Goal: Task Accomplishment & Management: Manage account settings

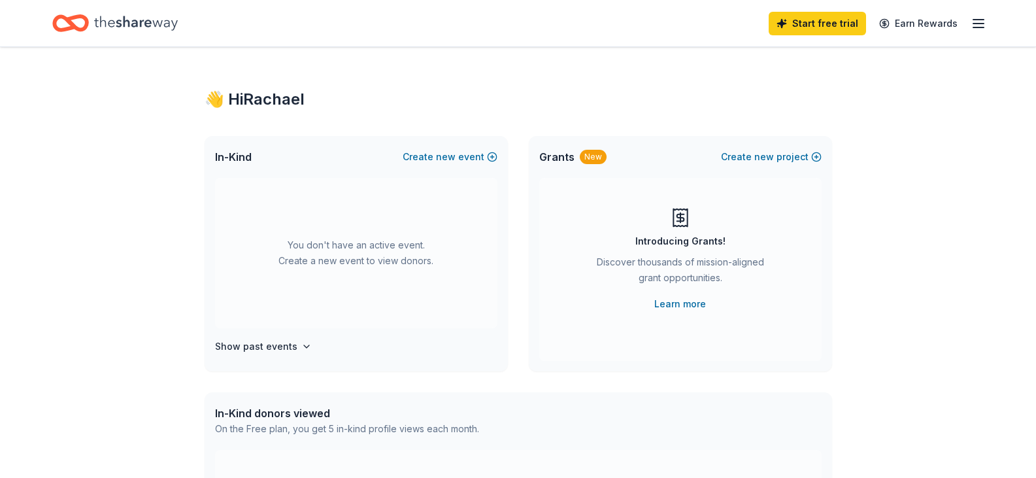
click at [976, 24] on line "button" at bounding box center [979, 24] width 10 height 0
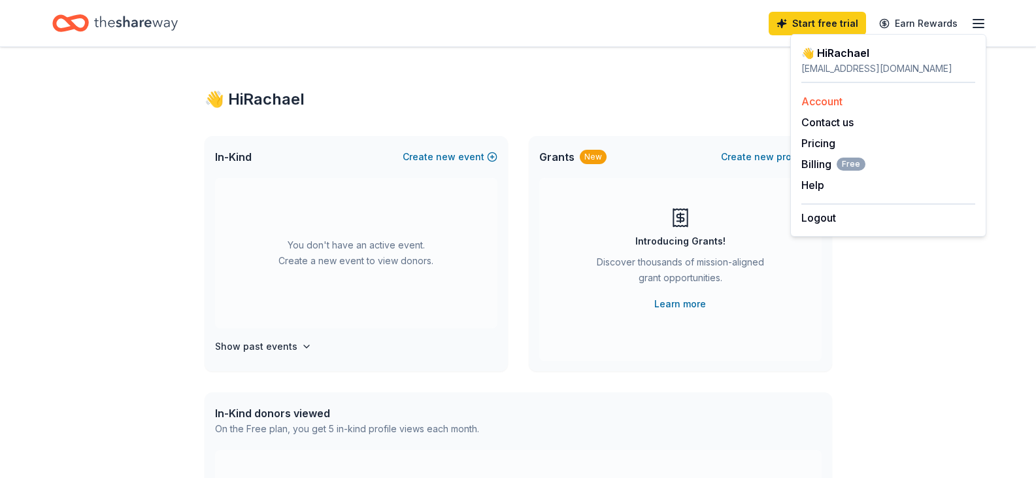
click at [830, 103] on link "Account" at bounding box center [822, 101] width 41 height 13
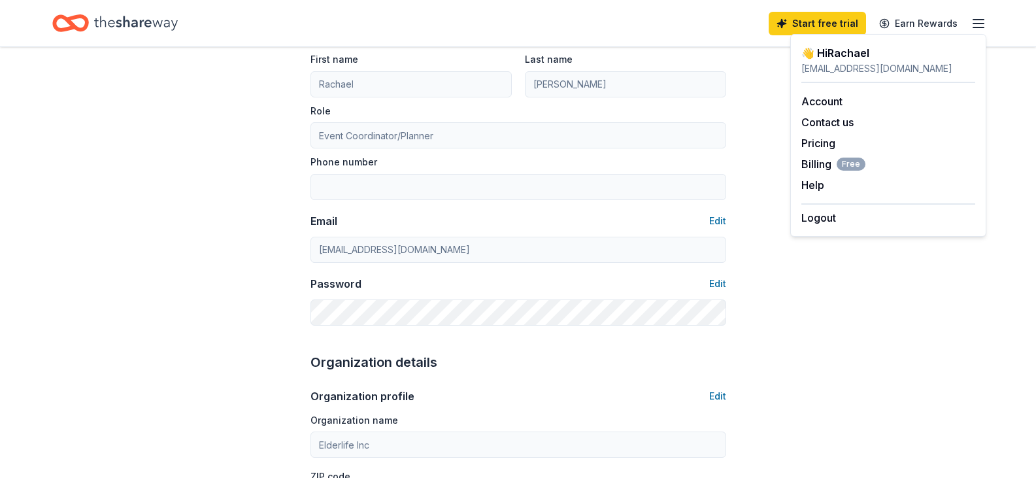
scroll to position [131, 0]
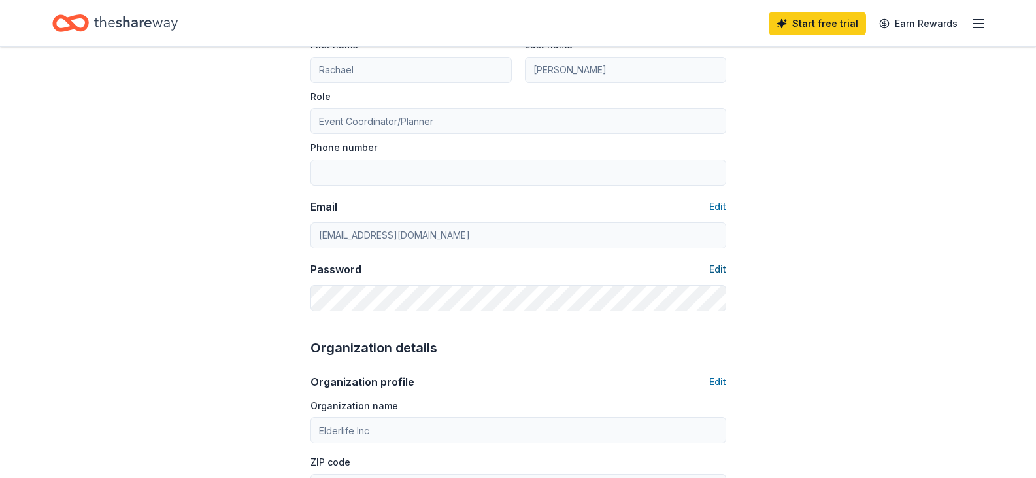
click at [724, 271] on button "Edit" at bounding box center [717, 270] width 17 height 16
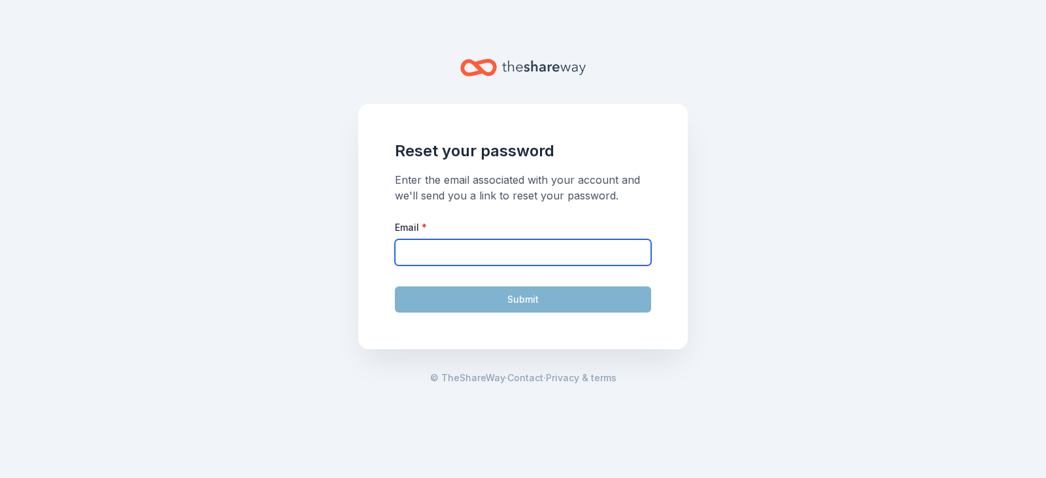
click at [513, 239] on input "Email *" at bounding box center [523, 252] width 256 height 26
type input "[EMAIL_ADDRESS][DOMAIN_NAME]"
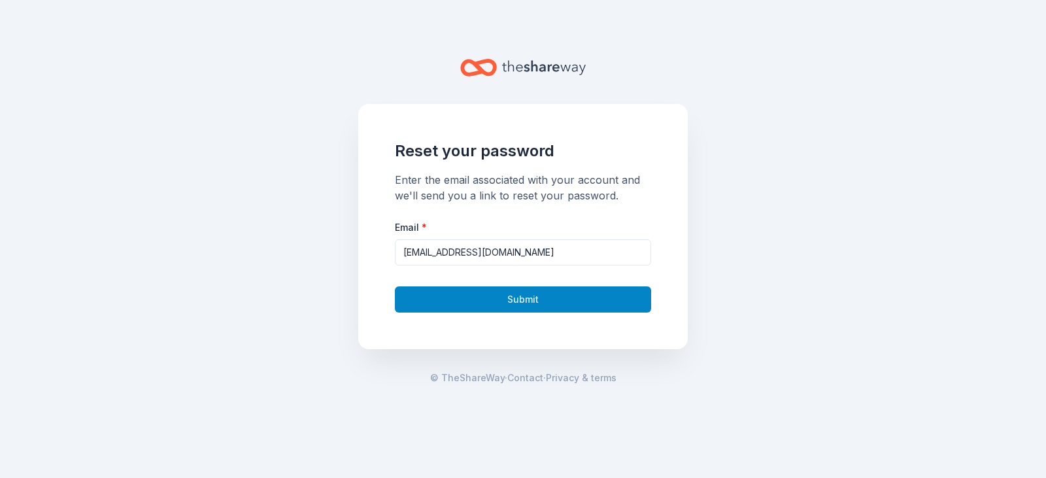
click at [512, 294] on button "Submit" at bounding box center [523, 299] width 256 height 26
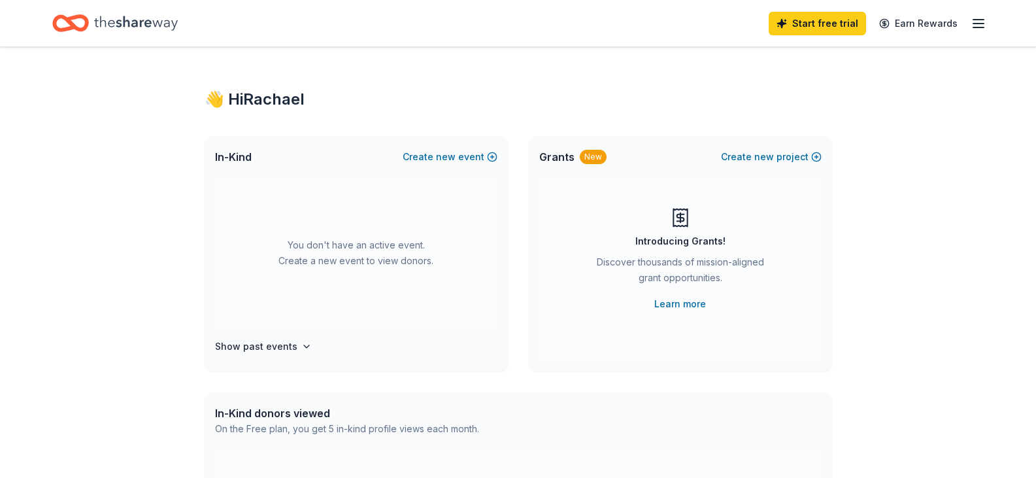
click at [987, 27] on div "Start free trial Earn Rewards" at bounding box center [518, 23] width 1036 height 46
click at [983, 24] on icon "button" at bounding box center [979, 24] width 16 height 16
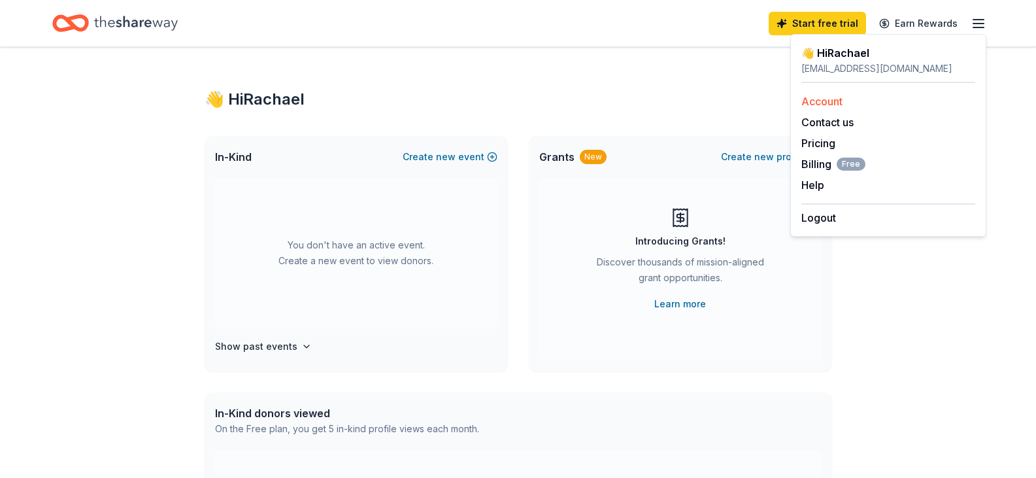
click at [841, 101] on link "Account" at bounding box center [822, 101] width 41 height 13
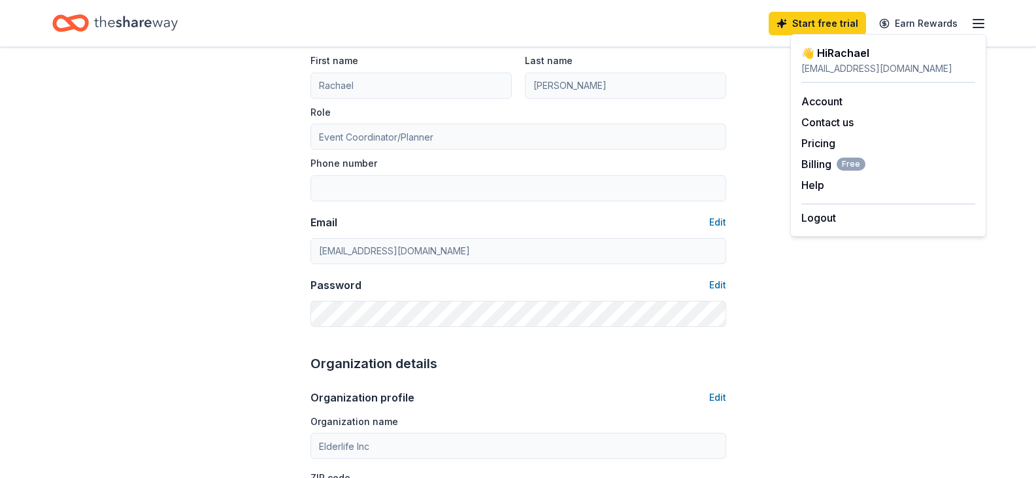
scroll to position [131, 0]
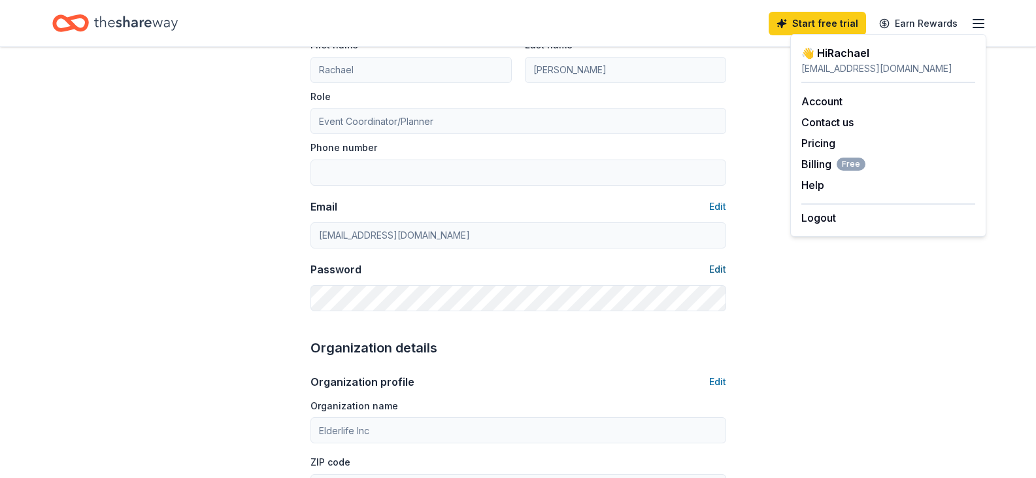
click at [718, 272] on button "Edit" at bounding box center [717, 270] width 17 height 16
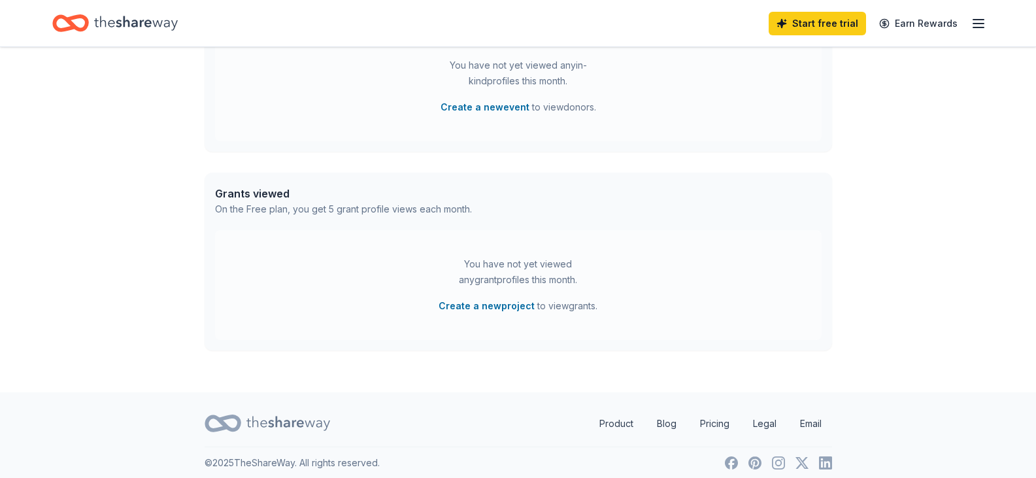
scroll to position [427, 0]
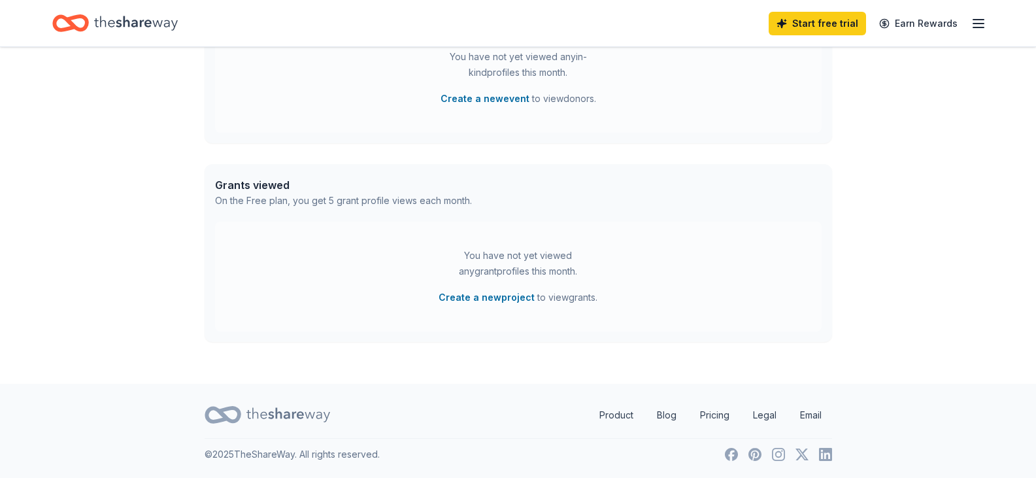
click at [991, 22] on div "Start free trial Earn Rewards" at bounding box center [518, 23] width 1036 height 46
click at [977, 22] on icon "button" at bounding box center [979, 24] width 16 height 16
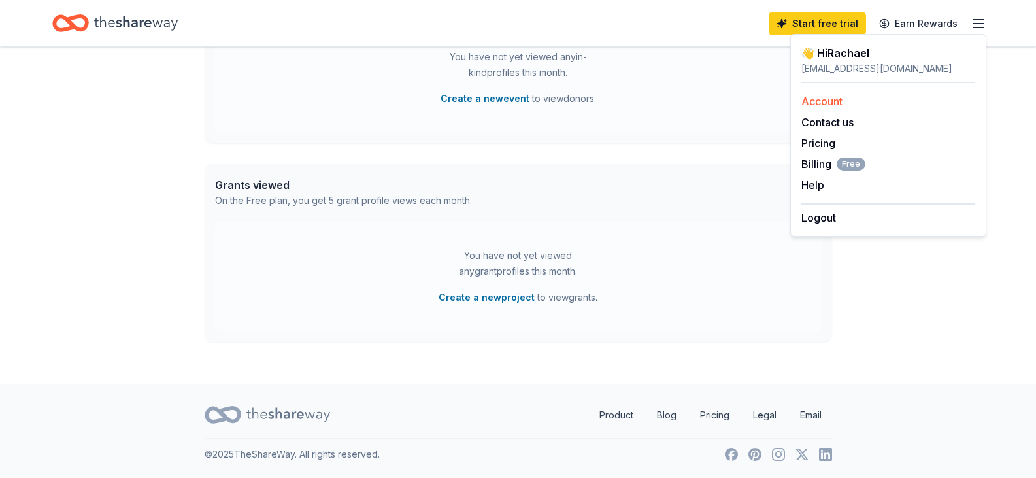
click at [829, 99] on link "Account" at bounding box center [822, 101] width 41 height 13
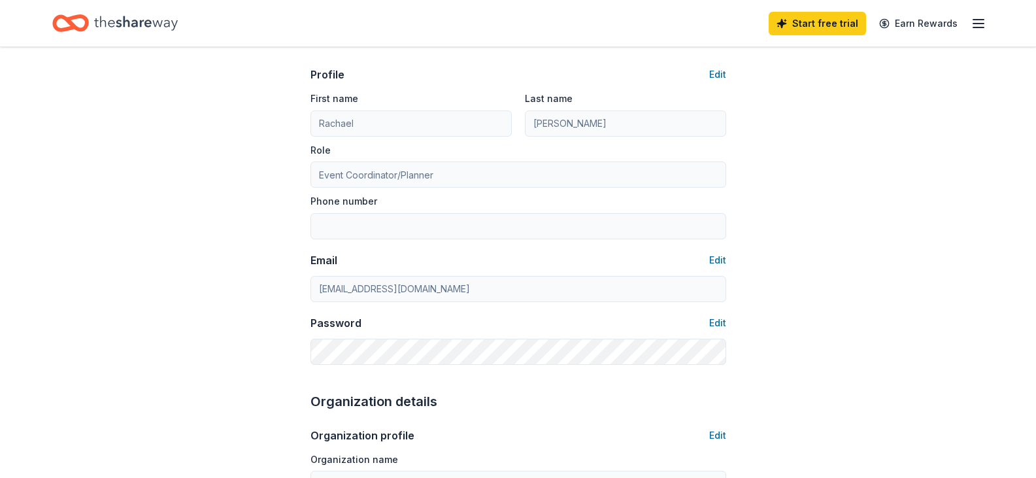
scroll to position [196, 0]
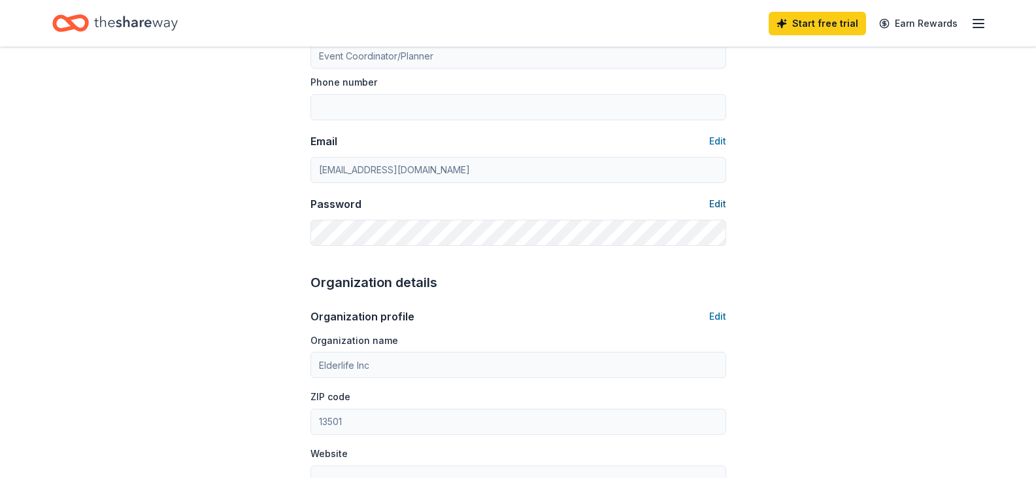
click at [723, 205] on button "Edit" at bounding box center [717, 204] width 17 height 16
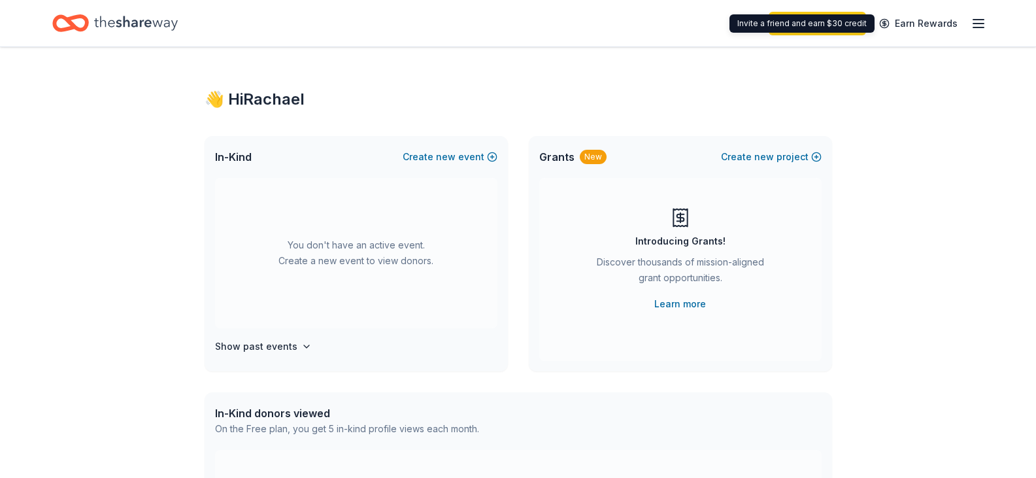
click at [966, 24] on div "Start free trial Earn Rewards" at bounding box center [878, 23] width 218 height 31
click at [972, 24] on icon "button" at bounding box center [979, 24] width 16 height 16
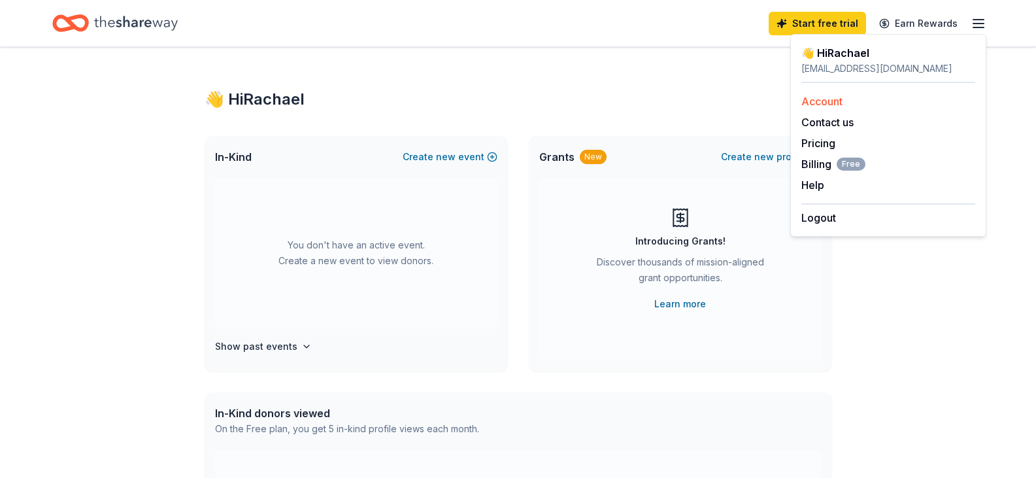
click at [827, 101] on link "Account" at bounding box center [822, 101] width 41 height 13
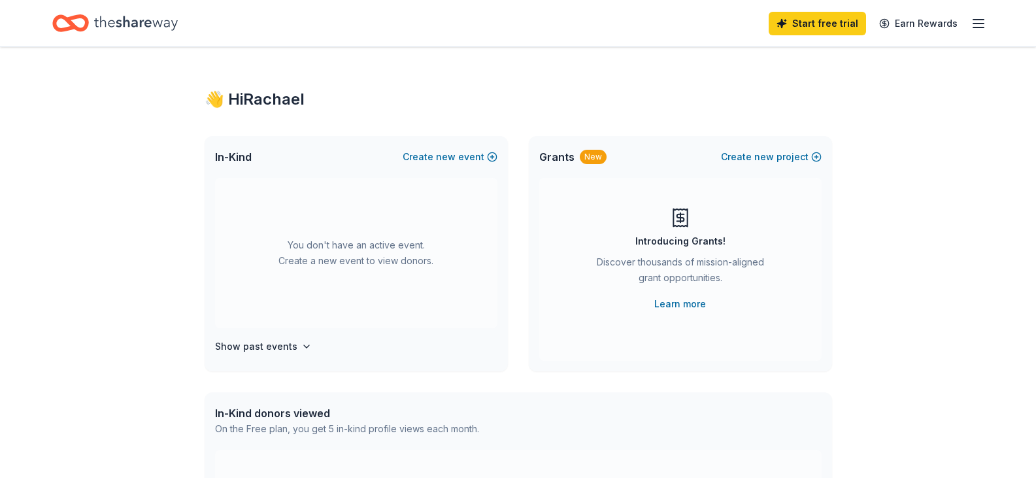
click at [974, 22] on icon "button" at bounding box center [979, 24] width 16 height 16
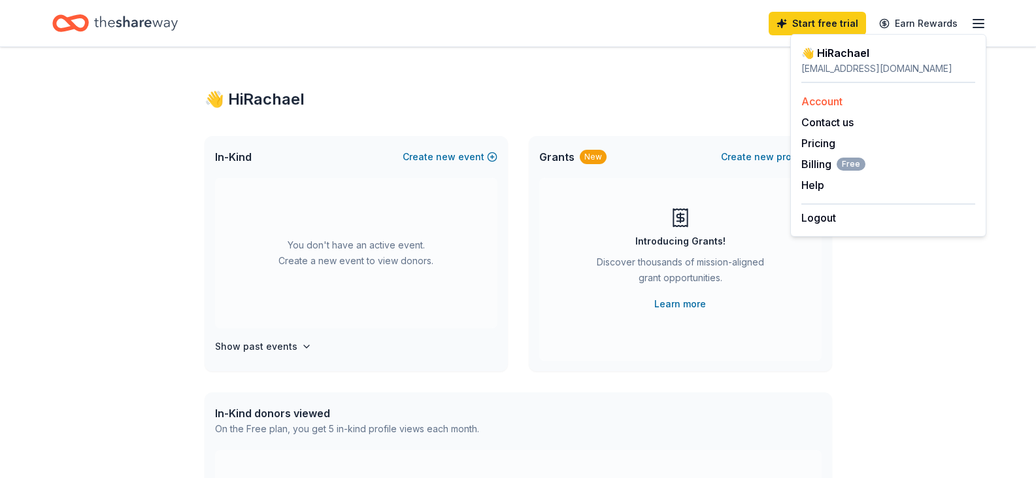
click at [818, 104] on link "Account" at bounding box center [822, 101] width 41 height 13
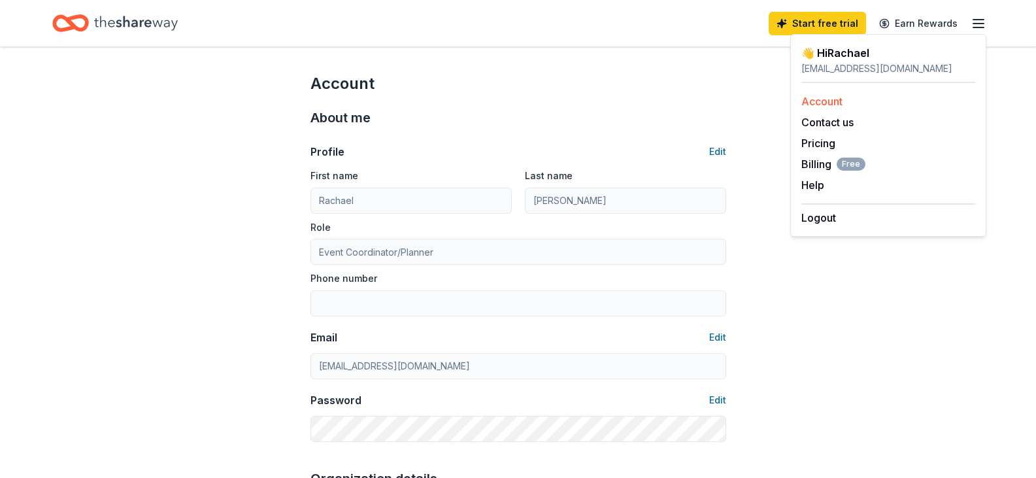
click at [820, 97] on link "Account" at bounding box center [822, 101] width 41 height 13
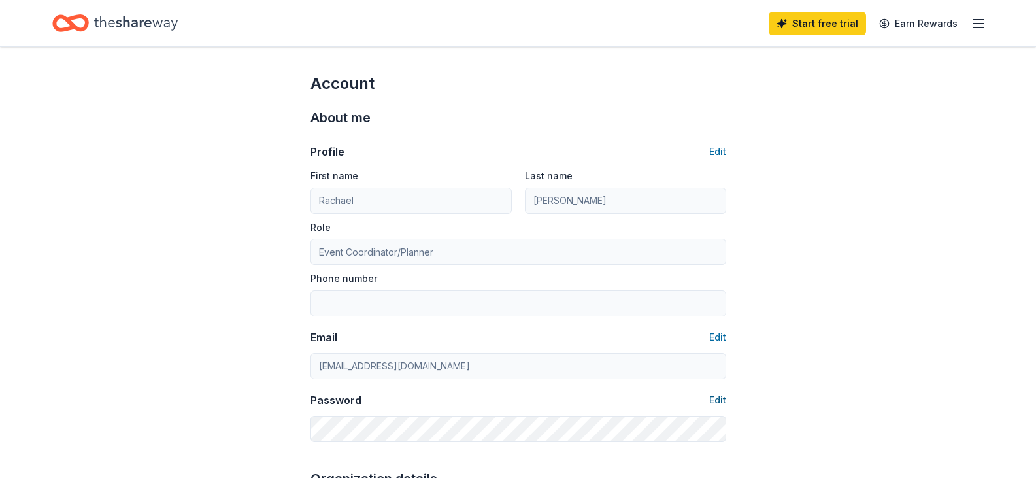
click at [721, 399] on button "Edit" at bounding box center [717, 400] width 17 height 16
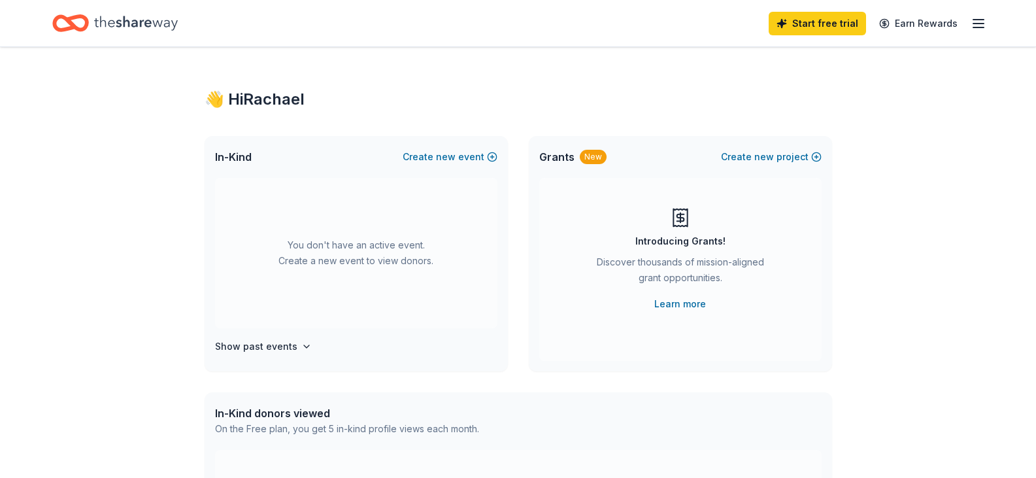
click at [102, 18] on icon "Home" at bounding box center [136, 23] width 84 height 27
click at [978, 21] on icon "button" at bounding box center [979, 24] width 16 height 16
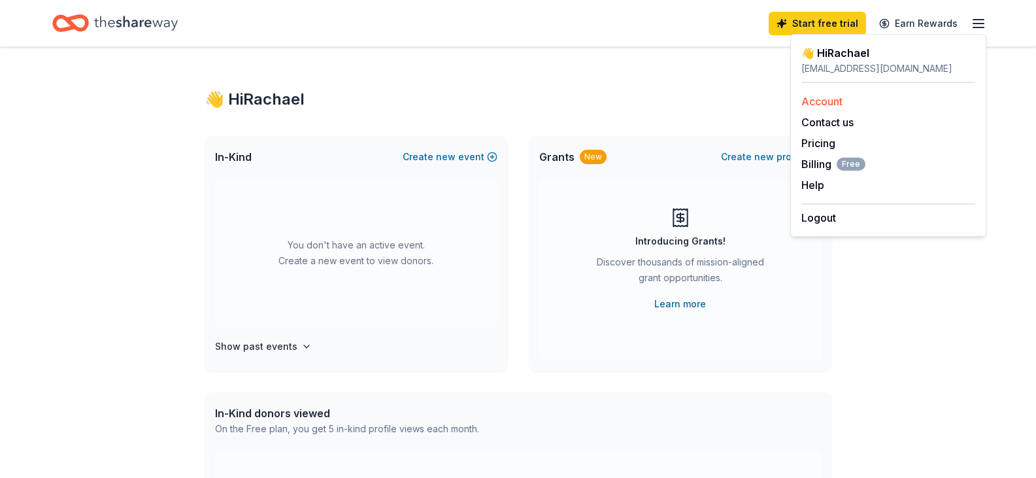
click at [833, 97] on link "Account" at bounding box center [822, 101] width 41 height 13
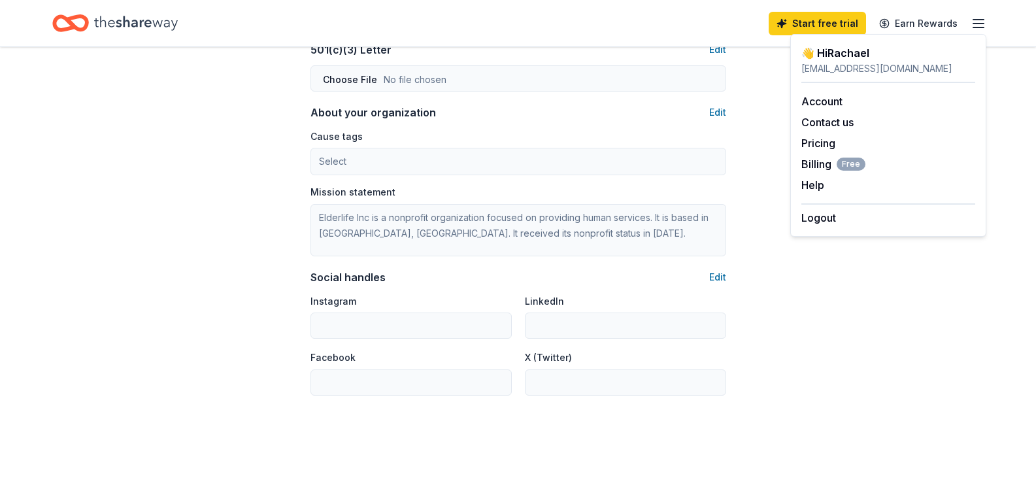
scroll to position [830, 0]
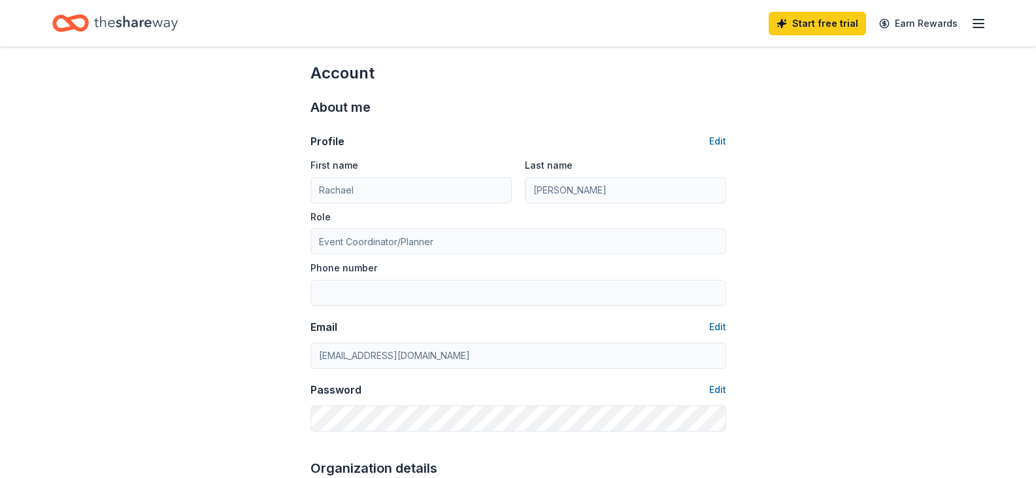
scroll to position [0, 0]
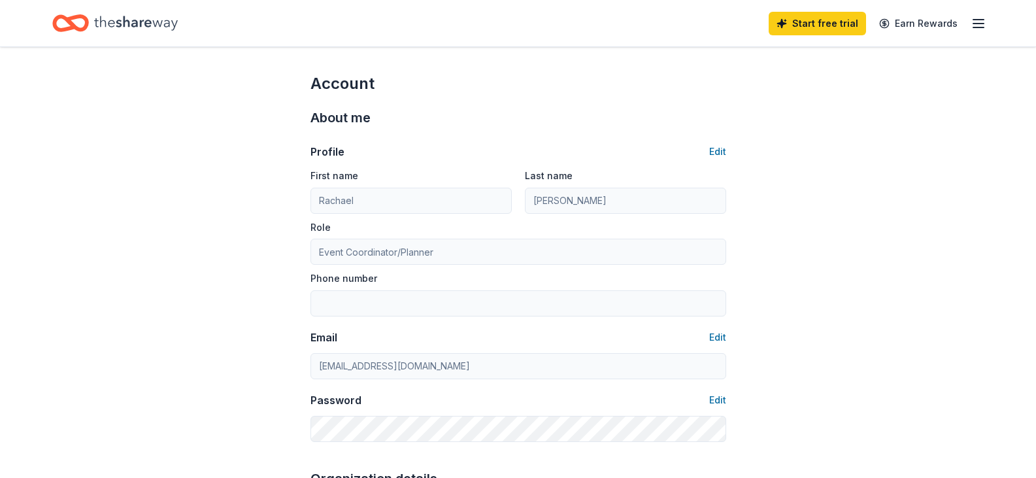
click at [977, 27] on line "button" at bounding box center [979, 27] width 10 height 0
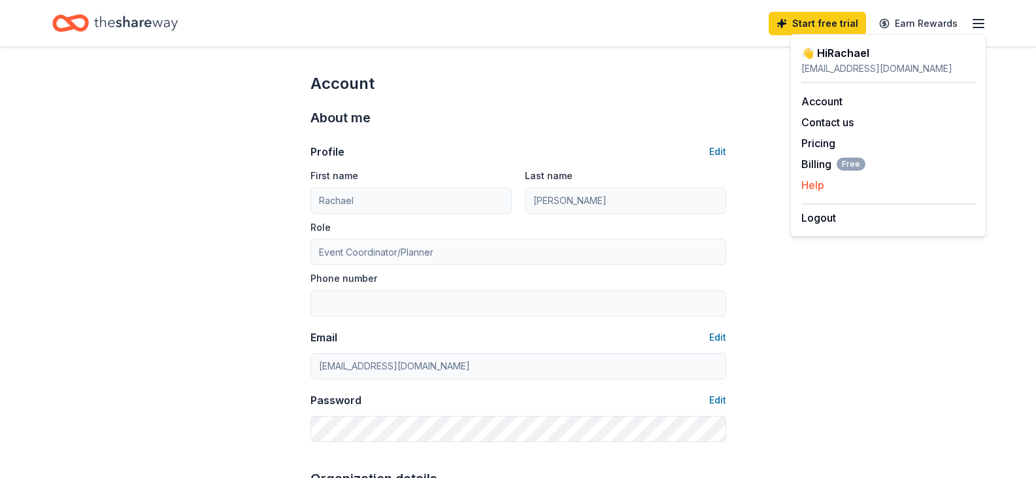
click at [802, 186] on button "Help" at bounding box center [813, 185] width 23 height 16
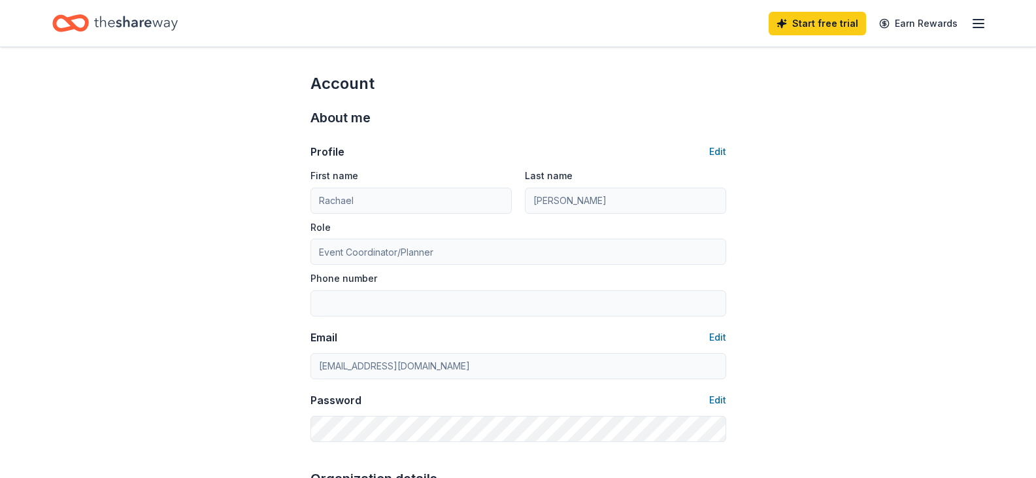
click at [972, 20] on icon "button" at bounding box center [979, 24] width 16 height 16
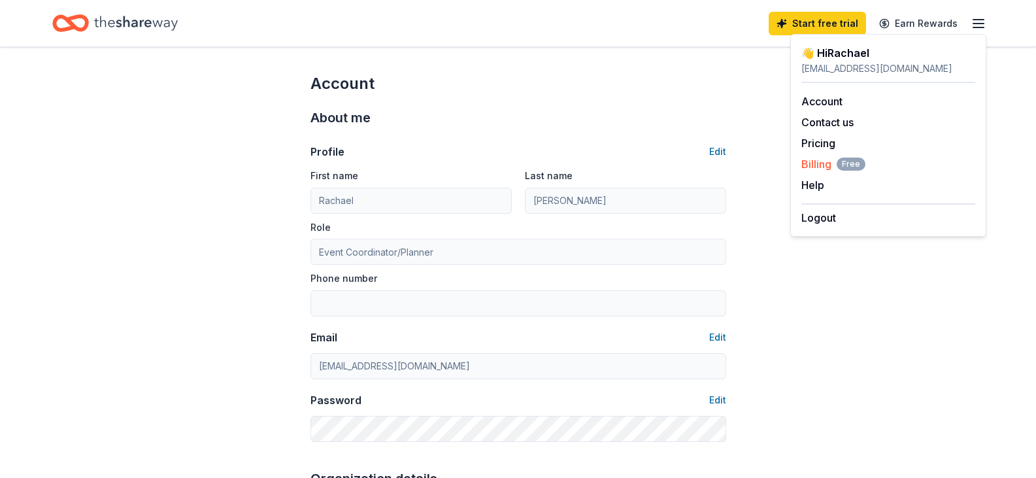
click at [810, 158] on span "Billing Free" at bounding box center [834, 164] width 64 height 16
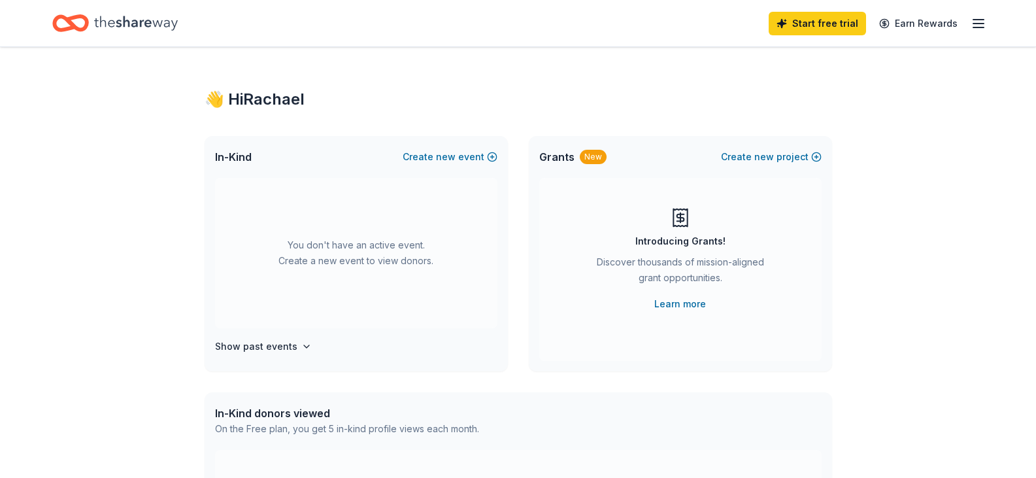
click at [987, 25] on div "Start free trial Earn Rewards" at bounding box center [518, 23] width 1036 height 46
click at [983, 24] on line "button" at bounding box center [979, 24] width 10 height 0
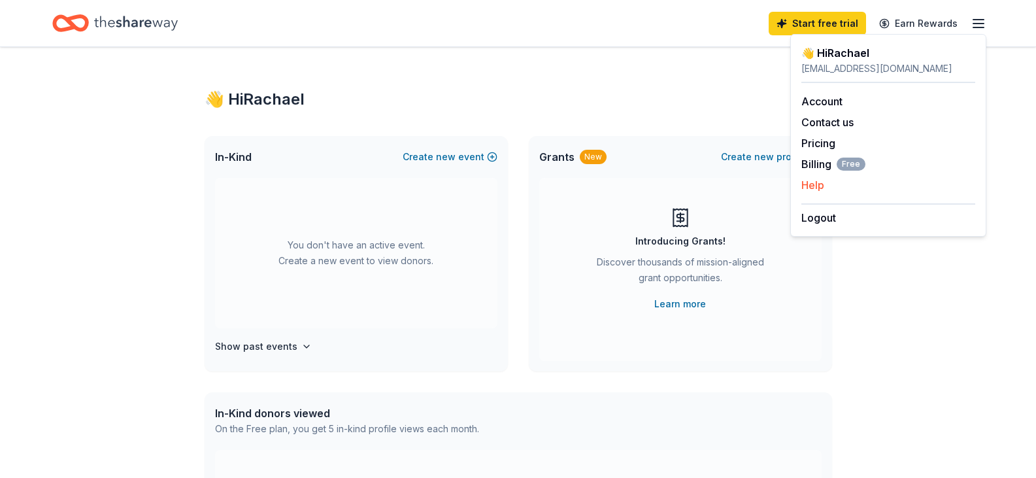
click at [833, 188] on div "Help" at bounding box center [889, 185] width 174 height 16
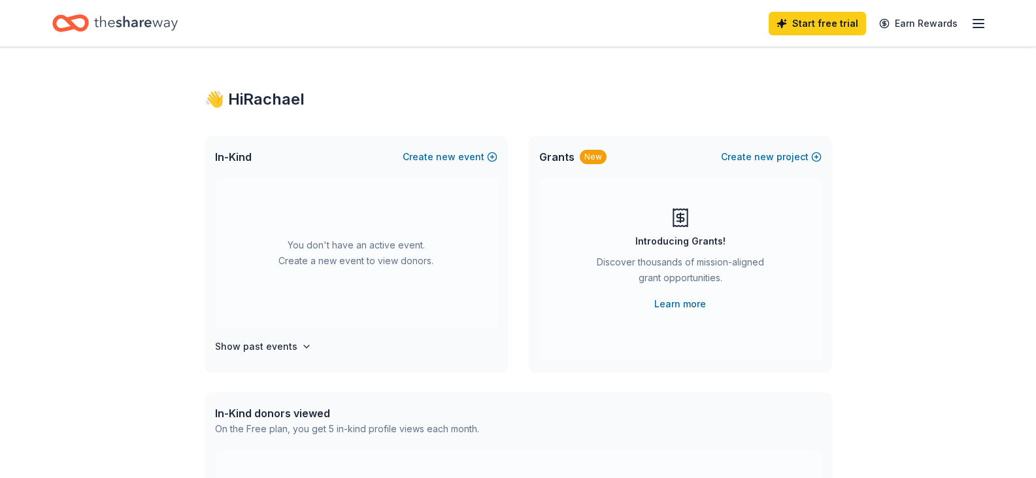
click at [980, 14] on div "Start free trial Earn Rewards" at bounding box center [878, 23] width 218 height 31
click at [980, 20] on icon "button" at bounding box center [979, 24] width 16 height 16
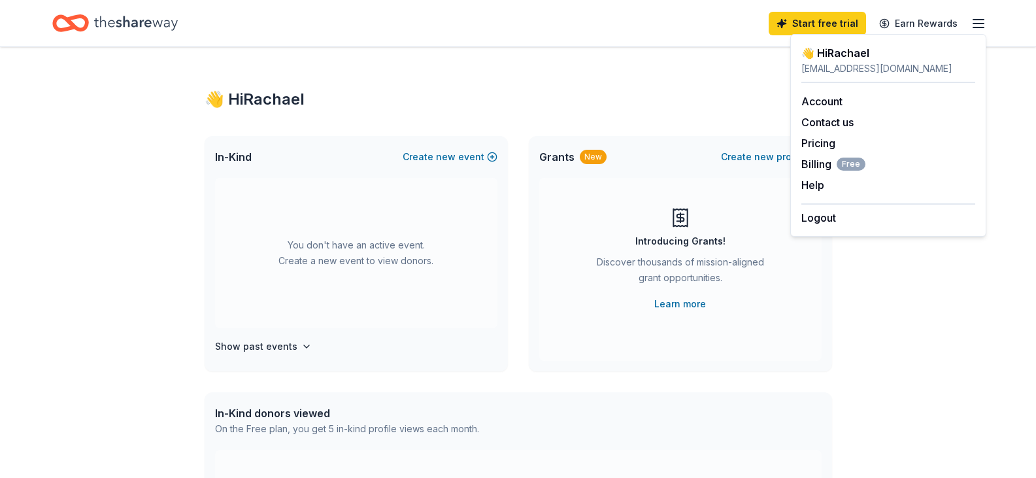
click at [834, 56] on div "👋 Hi Rachael" at bounding box center [889, 53] width 174 height 16
click at [817, 95] on link "Account" at bounding box center [822, 101] width 41 height 13
